Goal: Find specific page/section

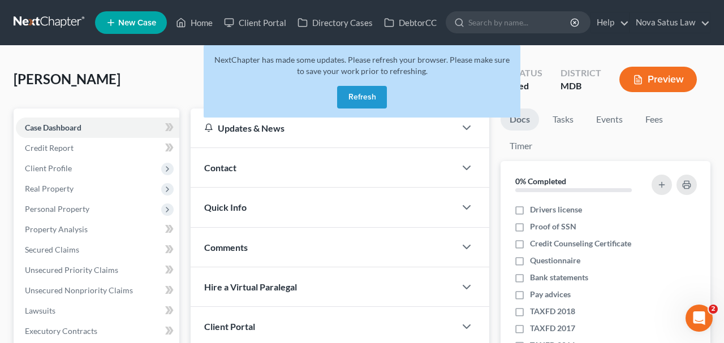
click at [362, 94] on button "Refresh" at bounding box center [362, 97] width 50 height 23
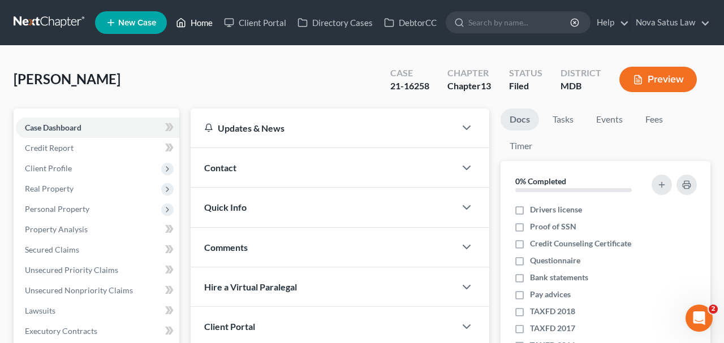
click at [196, 20] on link "Home" at bounding box center [194, 22] width 48 height 20
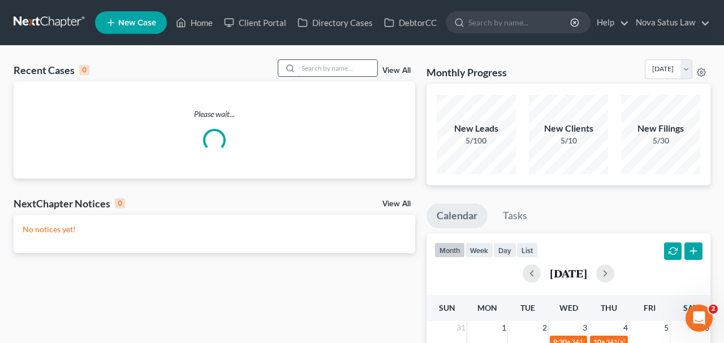
click at [316, 70] on input "search" at bounding box center [337, 68] width 79 height 16
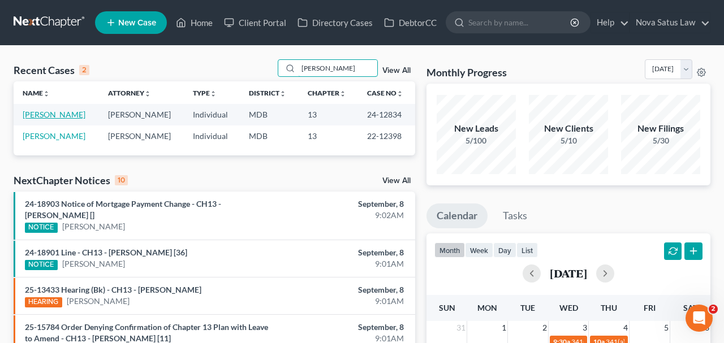
type input "WACHTER"
click at [63, 117] on link "Wachter, David" at bounding box center [54, 115] width 63 height 10
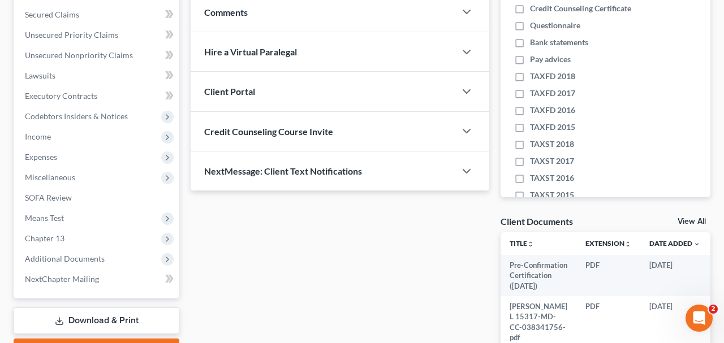
scroll to position [320, 0]
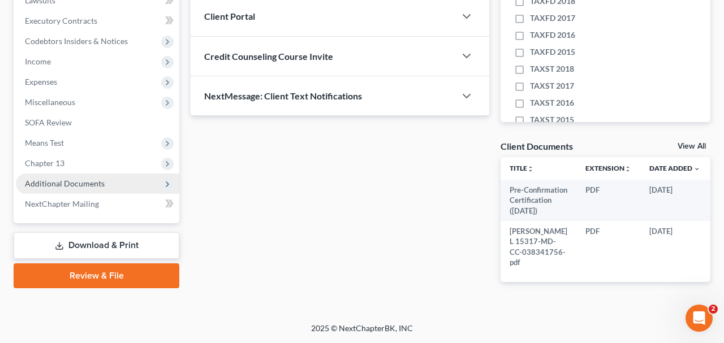
click at [84, 179] on span "Additional Documents" at bounding box center [65, 184] width 80 height 10
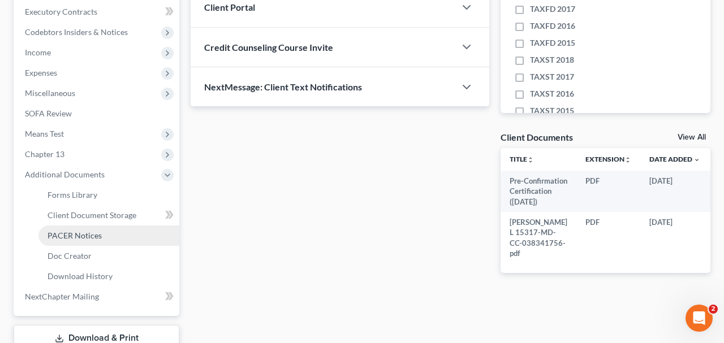
click at [75, 235] on span "PACER Notices" at bounding box center [75, 236] width 54 height 10
